Goal: Task Accomplishment & Management: Manage account settings

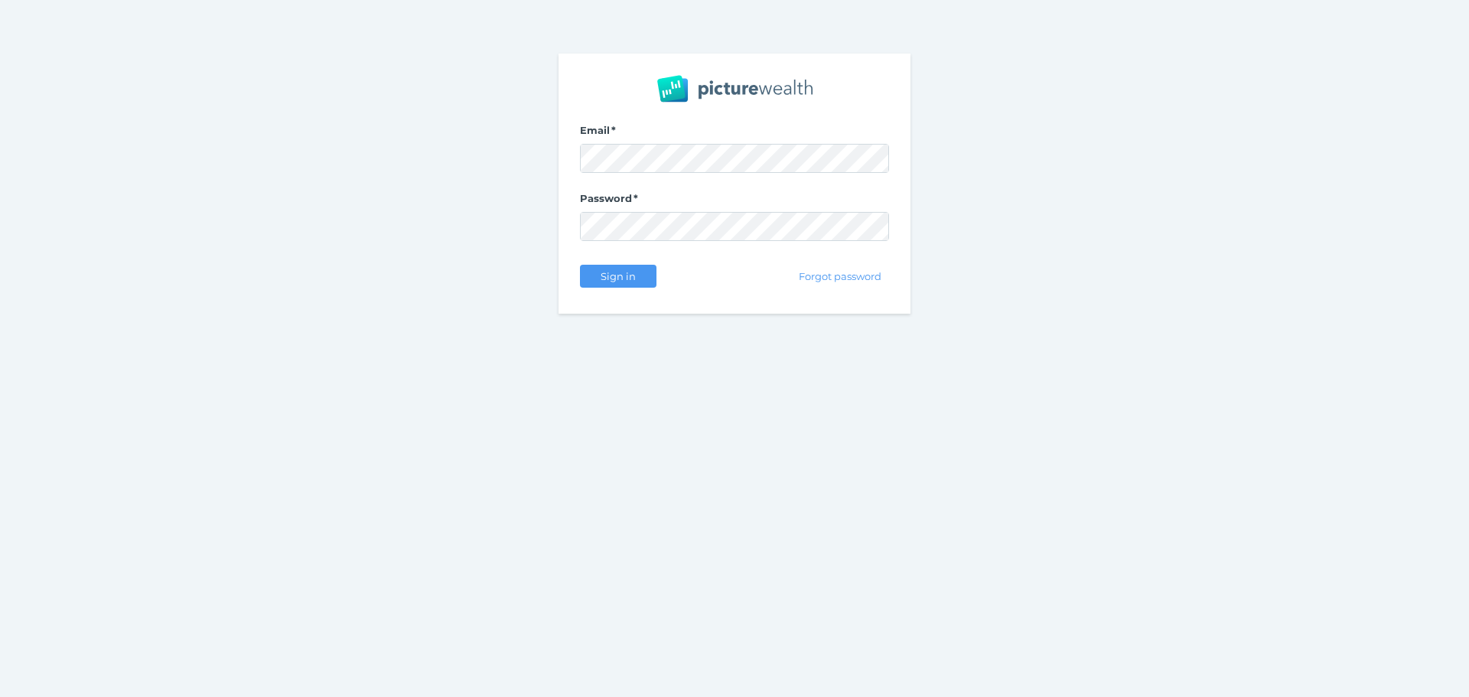
click at [634, 276] on span "Sign in" at bounding box center [618, 276] width 48 height 12
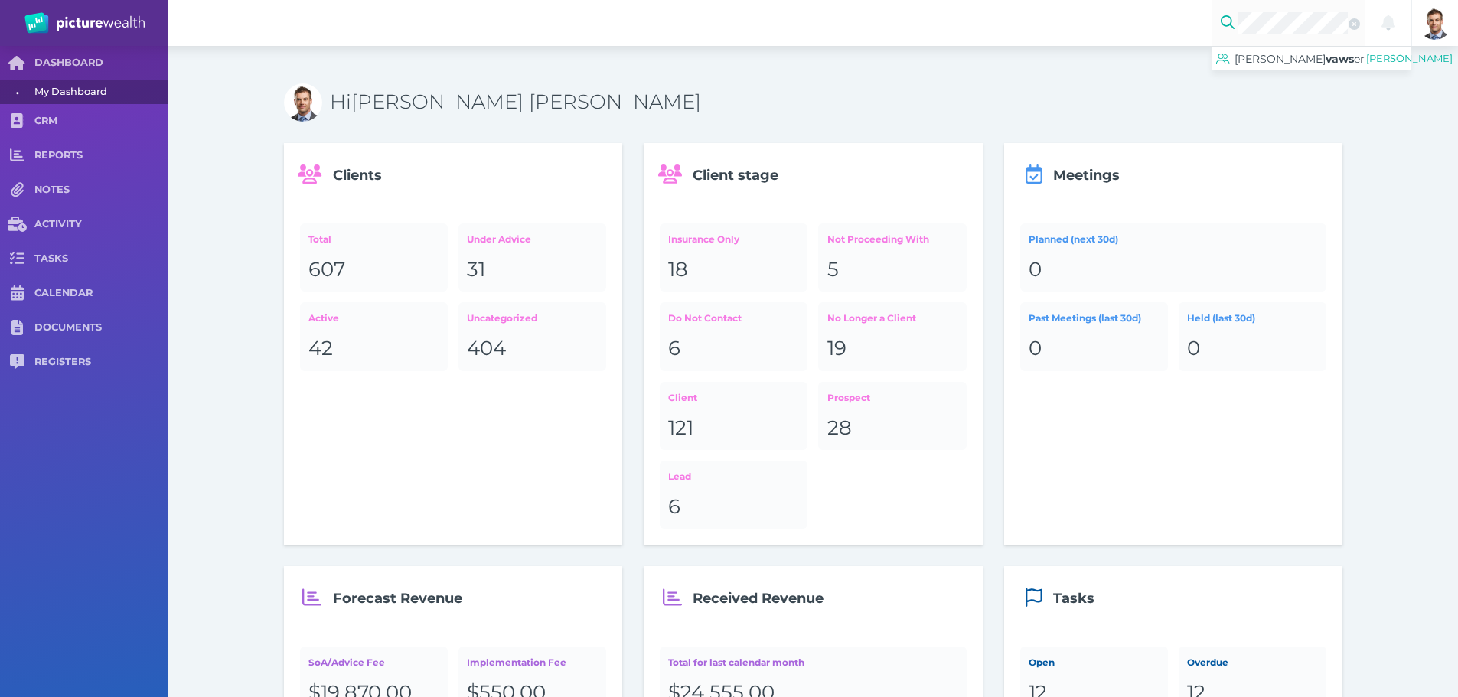
click at [1325, 59] on span "vaws" at bounding box center [1339, 59] width 28 height 14
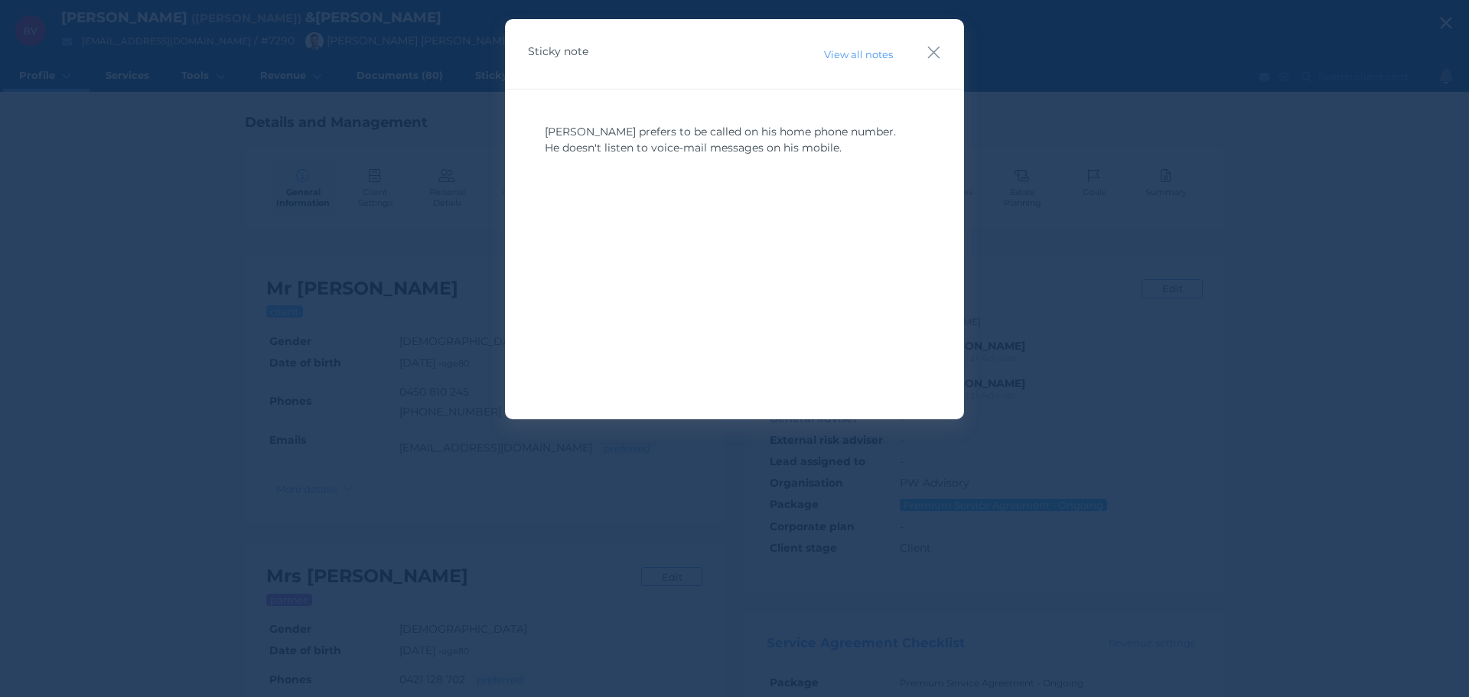
click at [934, 51] on icon "button" at bounding box center [934, 52] width 15 height 19
